Goal: Task Accomplishment & Management: Manage account settings

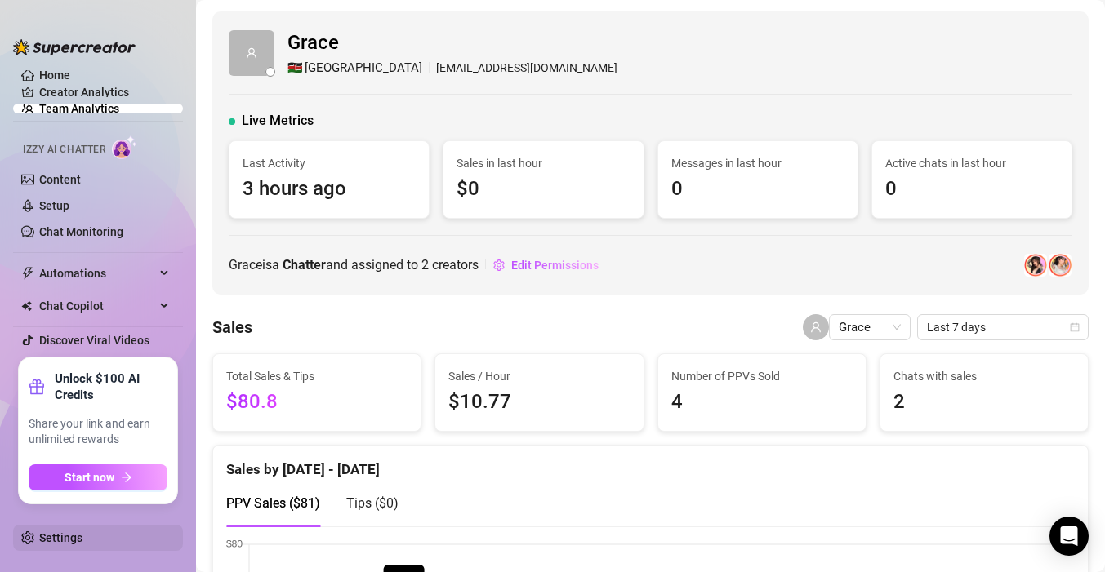
click at [82, 537] on link "Settings" at bounding box center [60, 538] width 43 height 13
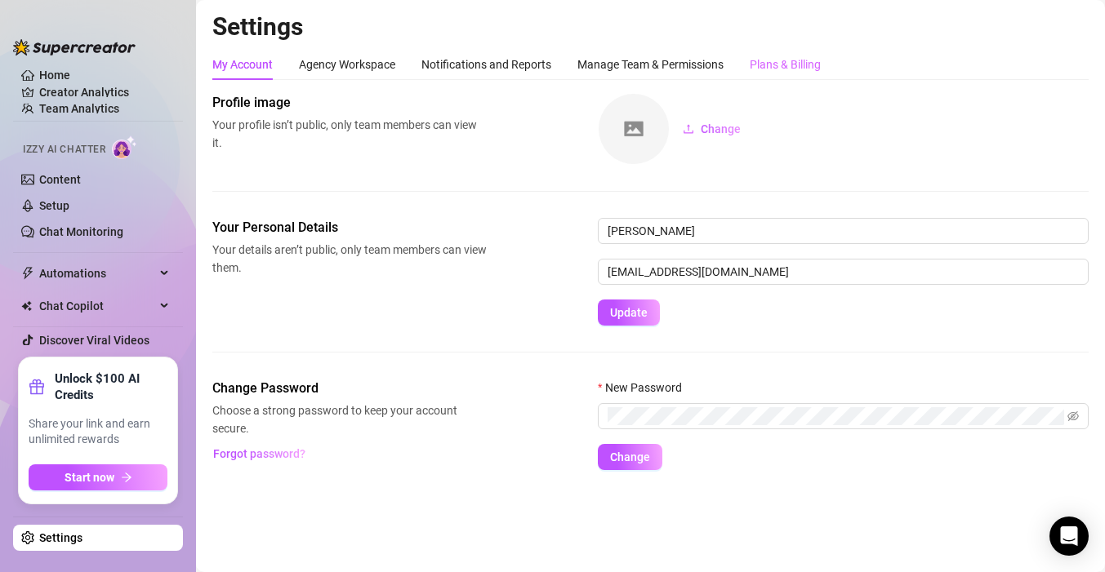
click at [766, 74] on div "Plans & Billing" at bounding box center [785, 64] width 71 height 31
